Goal: Transaction & Acquisition: Purchase product/service

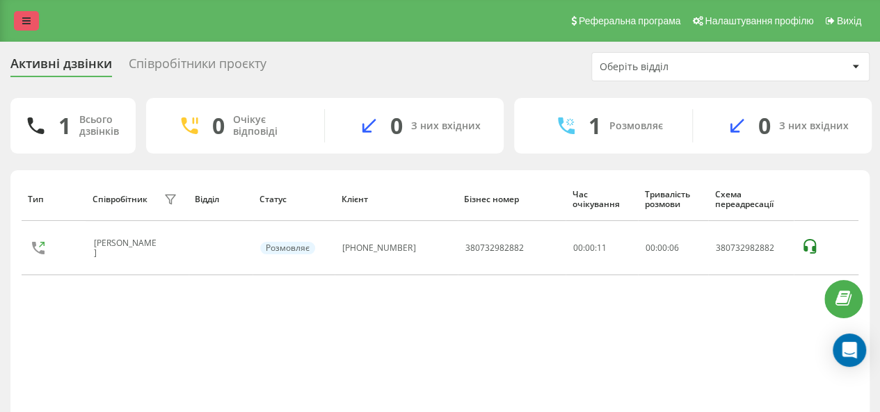
click at [31, 22] on link at bounding box center [26, 20] width 25 height 19
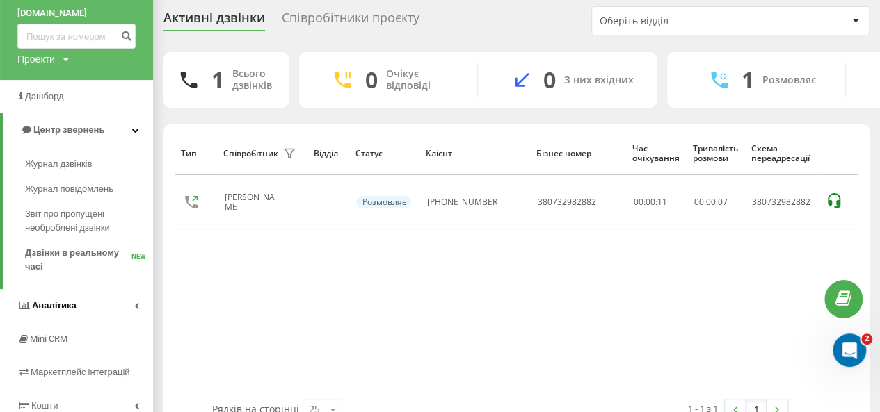
scroll to position [125, 0]
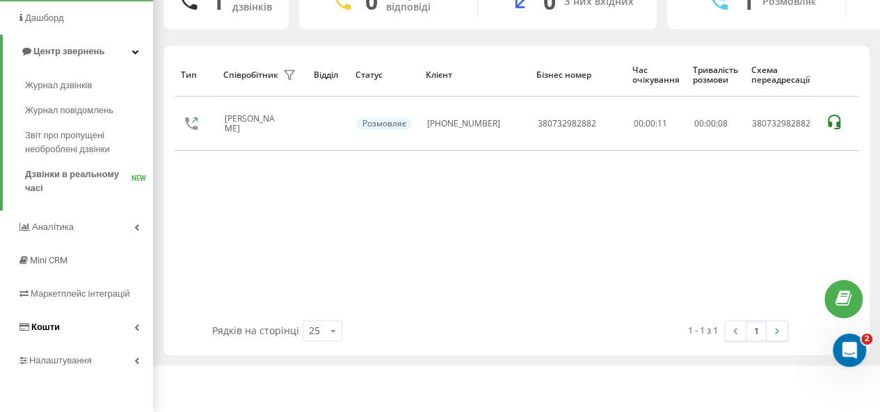
click at [72, 337] on link "Кошти" at bounding box center [76, 327] width 153 height 33
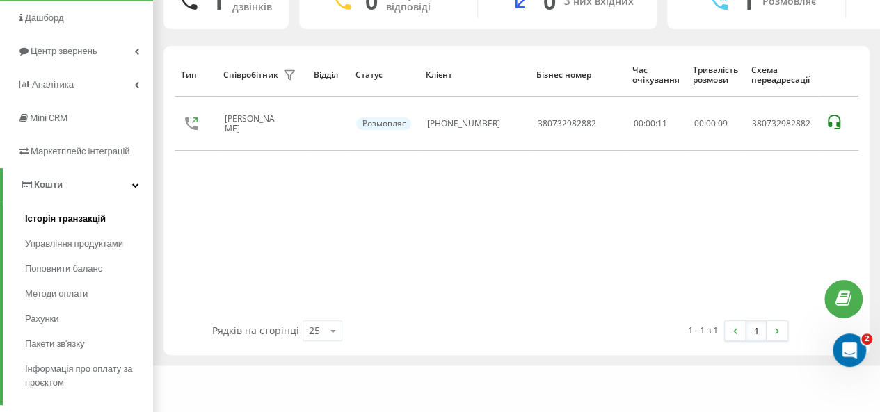
click at [66, 227] on link "Історія транзакцій" at bounding box center [89, 219] width 128 height 25
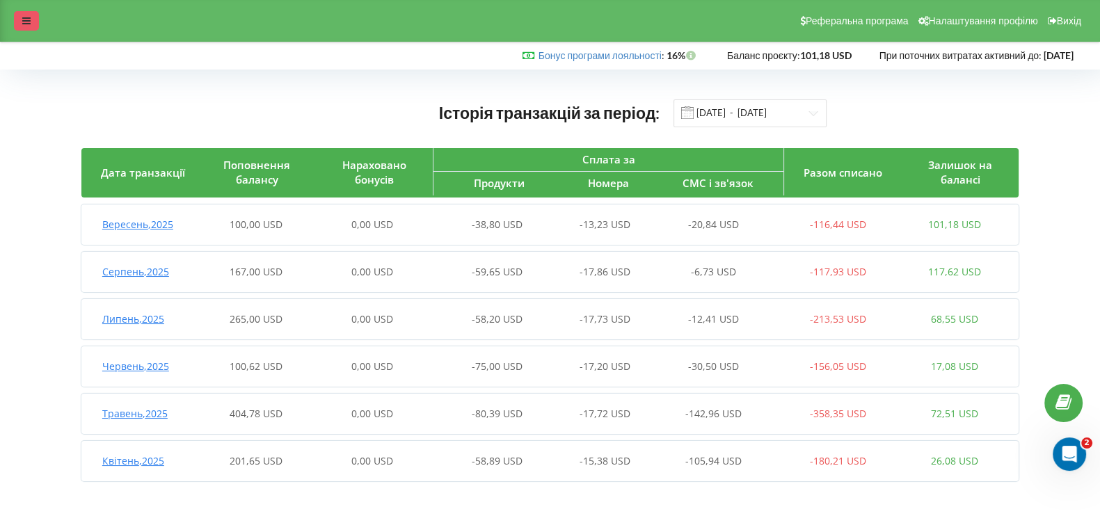
click at [37, 22] on div at bounding box center [26, 20] width 25 height 19
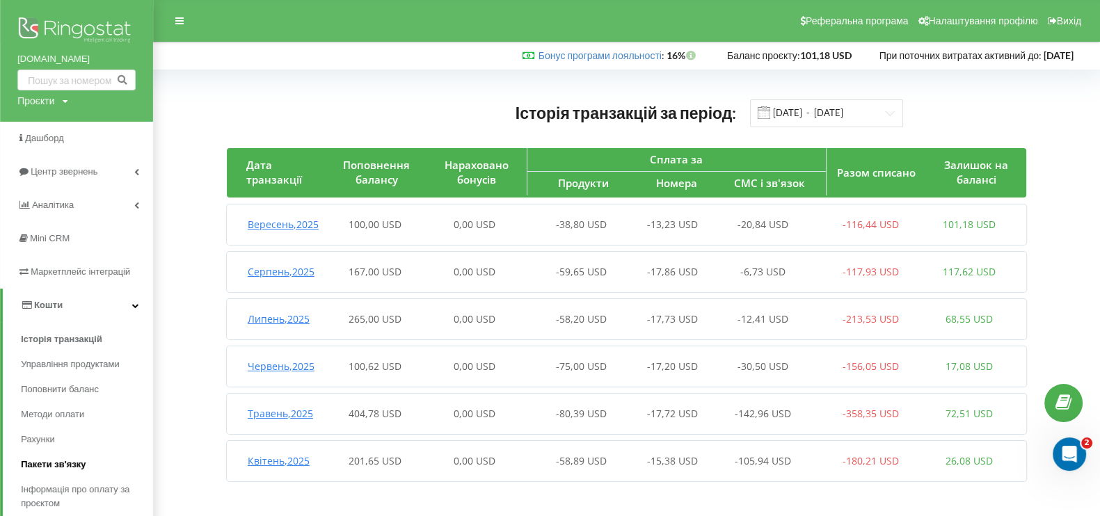
click at [54, 456] on link "Пакети зв'язку" at bounding box center [87, 464] width 132 height 25
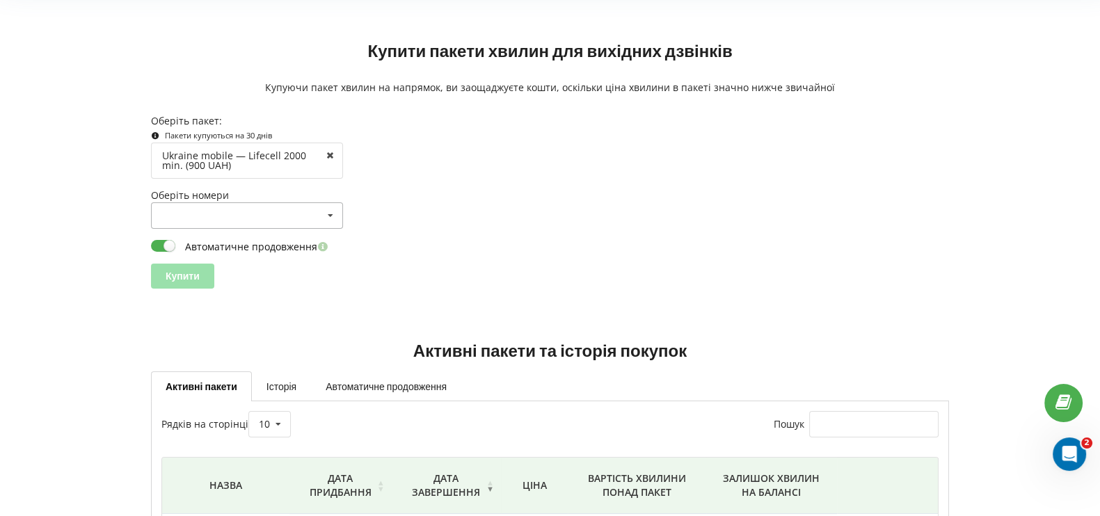
click at [202, 214] on div "380732163960 (380732163960) 380736465668 (380736465668) 380732982882 (380732982…" at bounding box center [247, 215] width 192 height 26
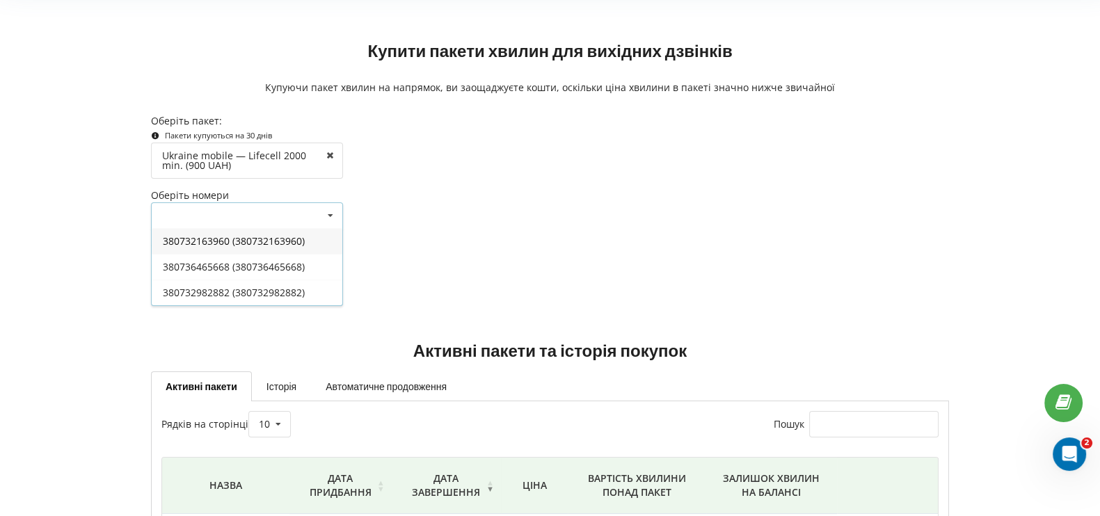
click at [207, 236] on div "380732163960 (380732163960)" at bounding box center [247, 241] width 191 height 26
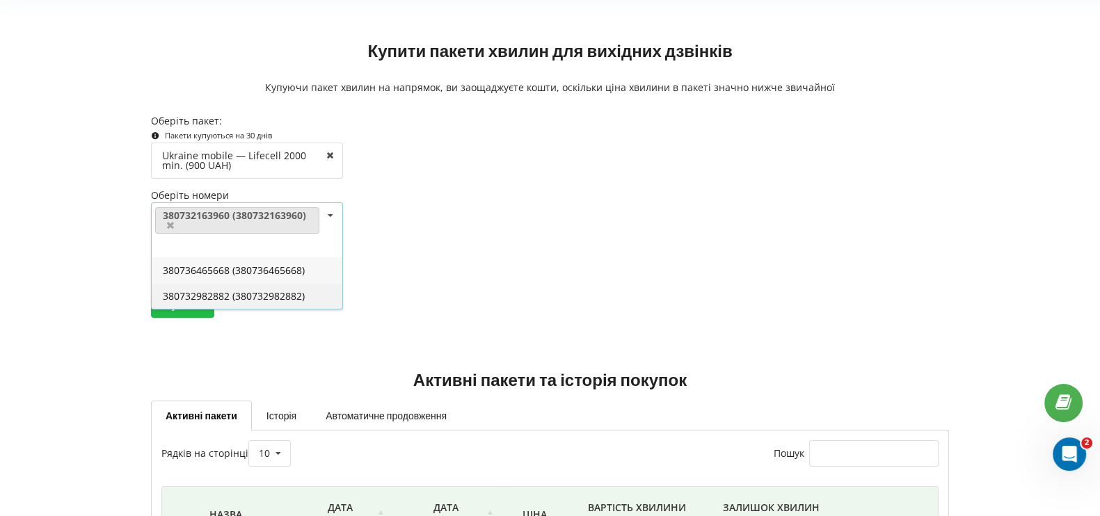
click at [214, 290] on div "380732982882 (380732982882)" at bounding box center [247, 296] width 191 height 26
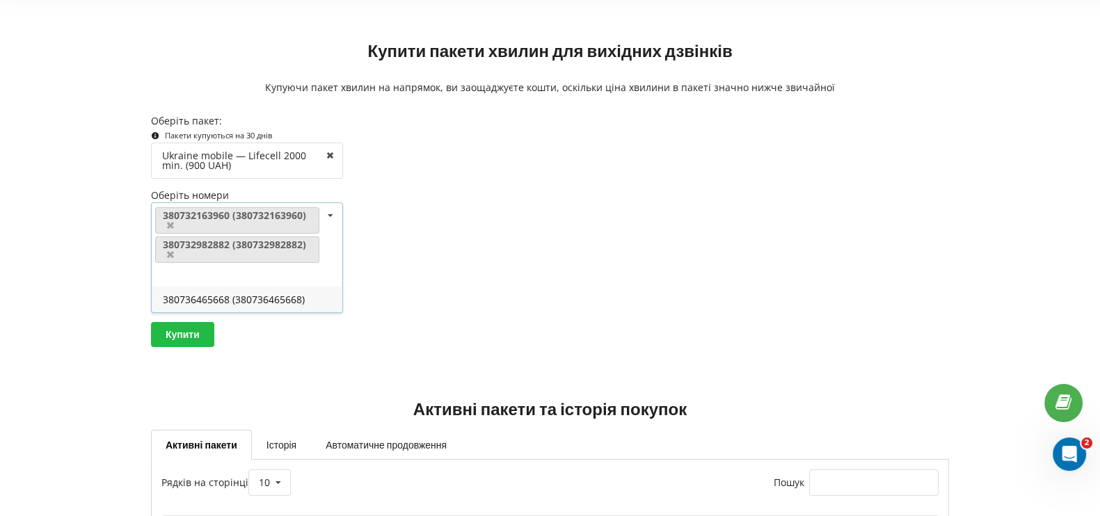
click at [211, 311] on div "380736465668 (380736465668)" at bounding box center [247, 300] width 191 height 26
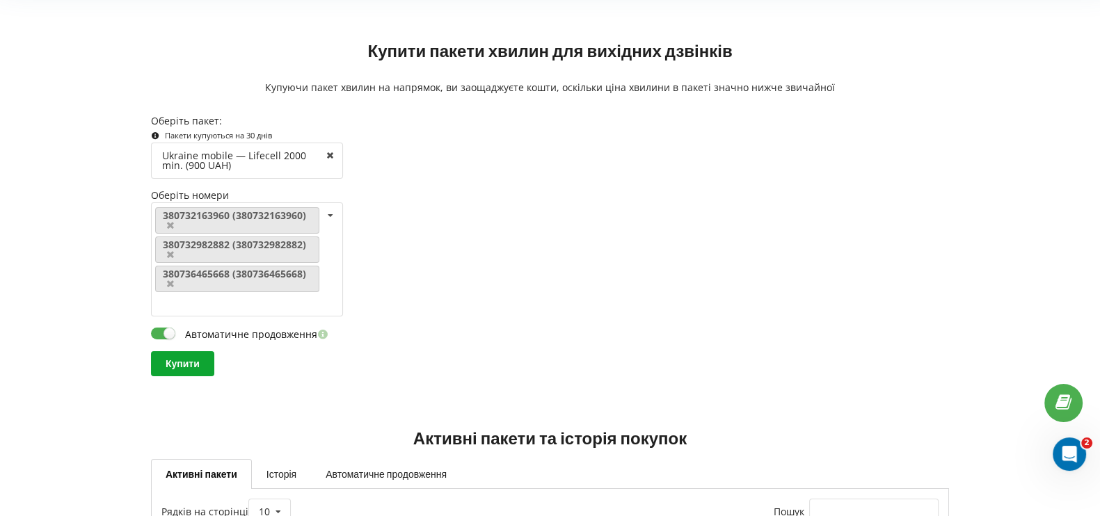
drag, startPoint x: 196, startPoint y: 353, endPoint x: 278, endPoint y: 368, distance: 82.7
click at [262, 374] on div "Купити" at bounding box center [550, 363] width 798 height 25
drag, startPoint x: 262, startPoint y: 335, endPoint x: 253, endPoint y: 330, distance: 10.3
click at [260, 334] on label "Автоматичне продовження" at bounding box center [241, 333] width 180 height 15
checkbox input "false"
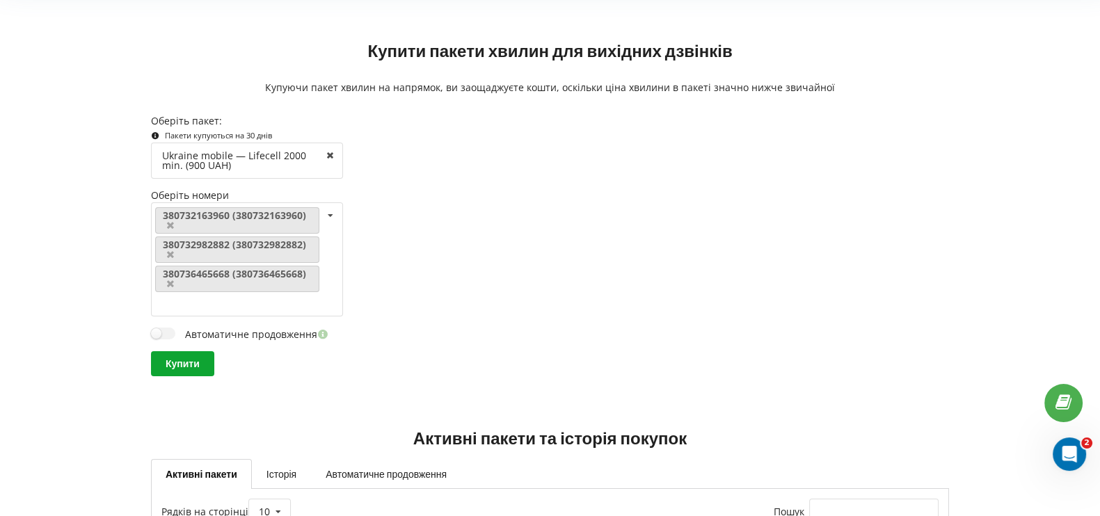
click at [193, 353] on input "Купити" at bounding box center [182, 363] width 63 height 25
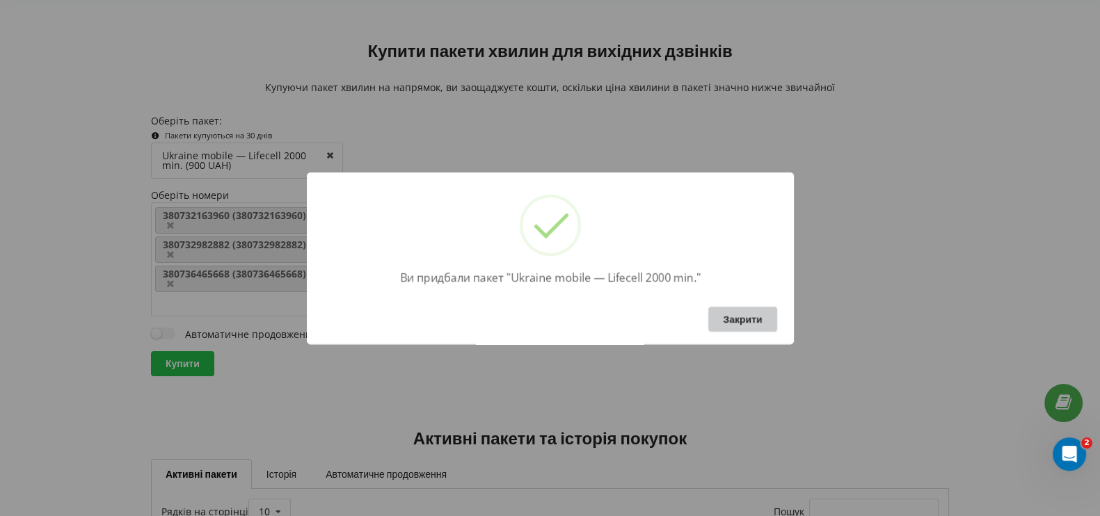
click at [741, 315] on button "Закрити" at bounding box center [742, 319] width 68 height 25
